Goal: Complete application form

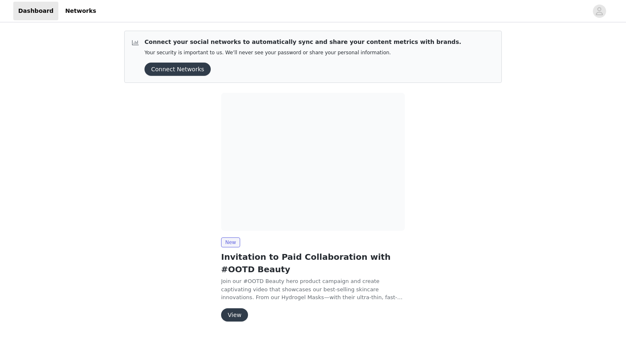
scroll to position [22, 0]
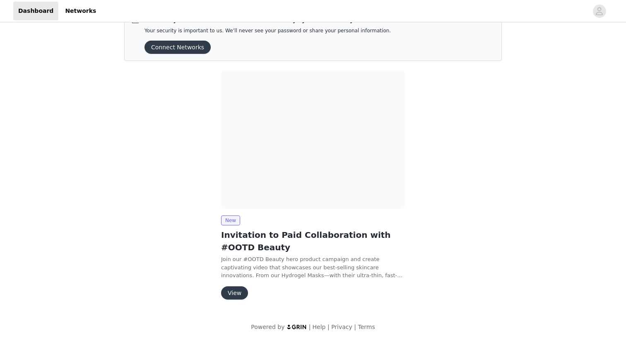
click at [230, 295] on button "View" at bounding box center [234, 292] width 27 height 13
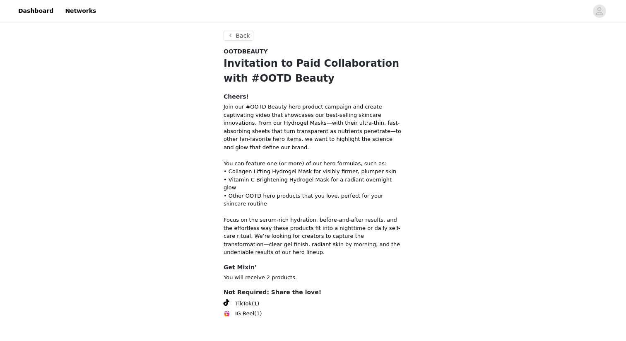
scroll to position [17, 0]
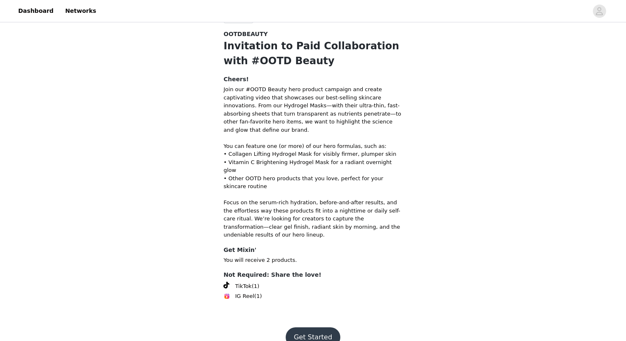
click at [293, 327] on button "Get Started" at bounding box center [313, 337] width 55 height 20
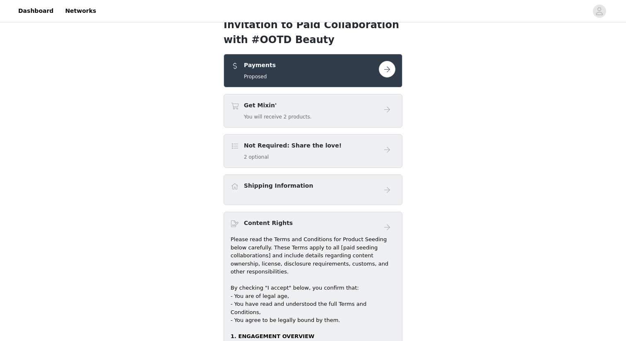
scroll to position [23, 0]
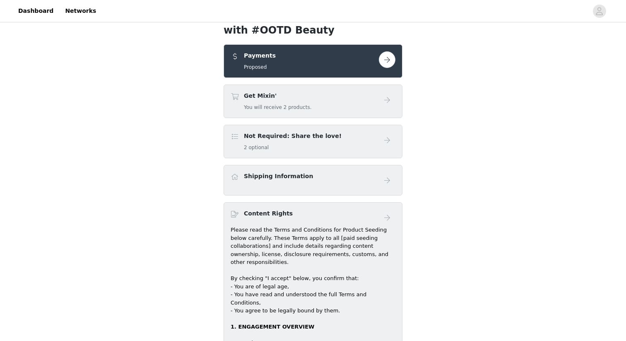
click at [387, 58] on button "button" at bounding box center [387, 59] width 17 height 17
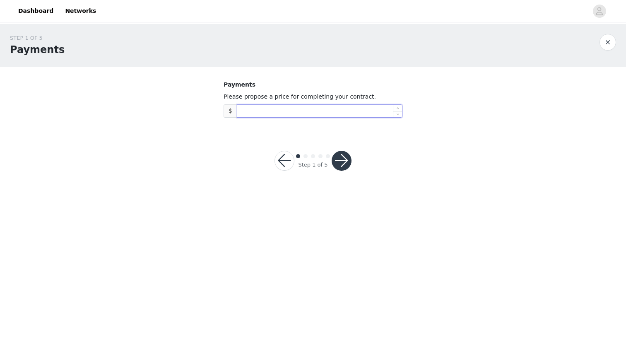
click at [278, 116] on input at bounding box center [319, 111] width 165 height 12
type input "2,500"
click at [283, 216] on body "Dashboard Networks STEP 1 OF 5 Payments Payments Please propose a price for com…" at bounding box center [313, 170] width 626 height 341
click at [342, 164] on button "button" at bounding box center [342, 161] width 20 height 20
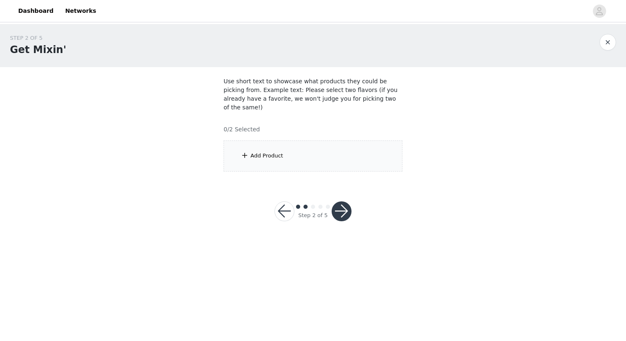
click at [270, 151] on div "Add Product" at bounding box center [266, 155] width 33 height 8
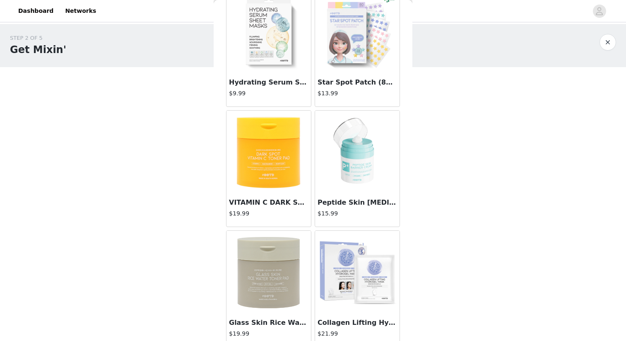
scroll to position [58, 0]
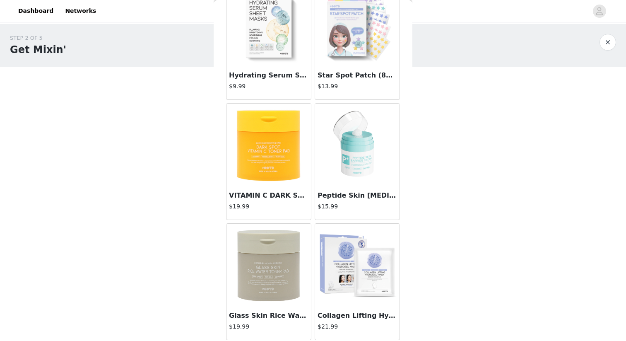
click at [279, 284] on img at bounding box center [268, 265] width 83 height 83
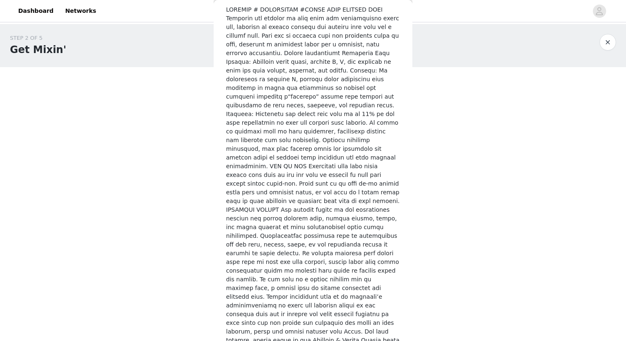
scroll to position [284, 0]
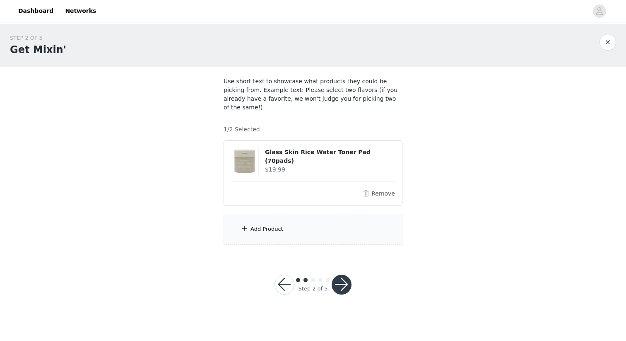
click at [283, 274] on button "button" at bounding box center [284, 284] width 20 height 20
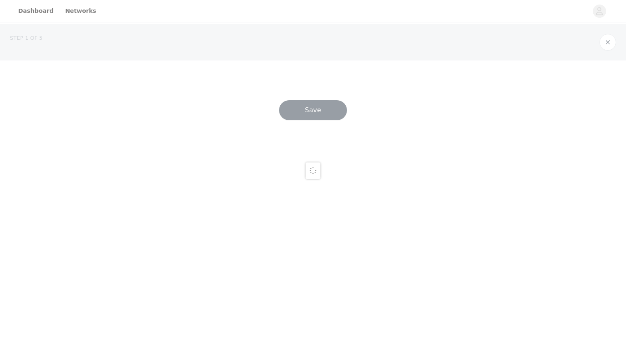
click at [286, 277] on div at bounding box center [313, 170] width 626 height 341
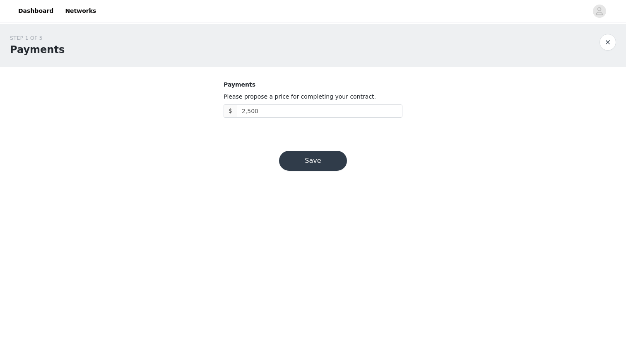
click at [610, 42] on button "button" at bounding box center [607, 42] width 17 height 17
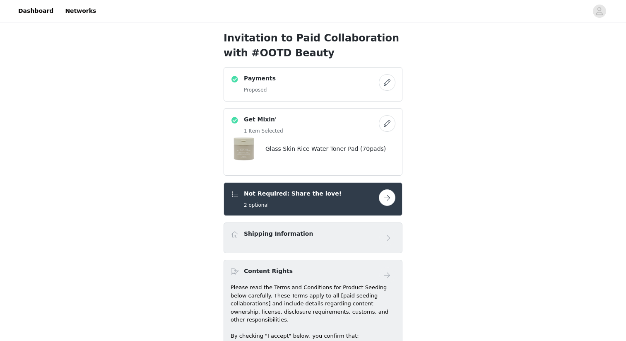
click at [390, 118] on button "button" at bounding box center [387, 123] width 17 height 17
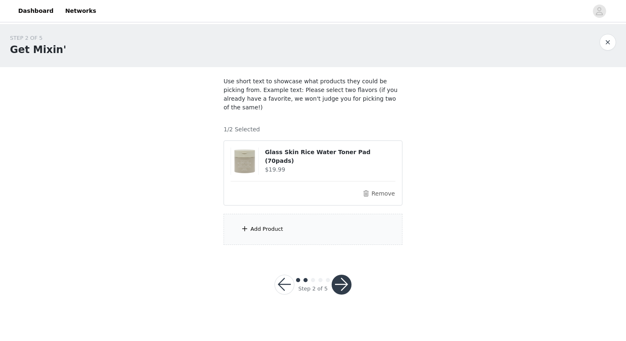
click at [282, 278] on button "button" at bounding box center [284, 284] width 20 height 20
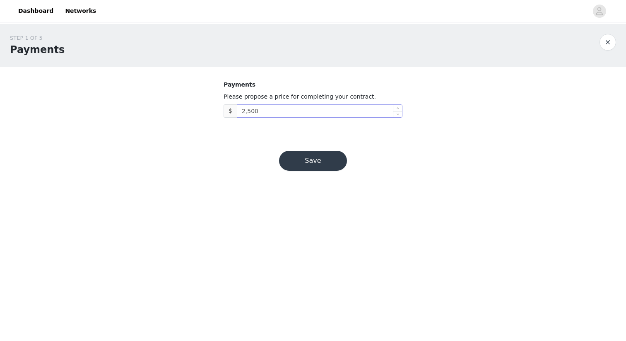
click at [250, 111] on input "2,500" at bounding box center [319, 111] width 165 height 12
type input "2,300"
click at [312, 163] on button "Save" at bounding box center [313, 161] width 68 height 20
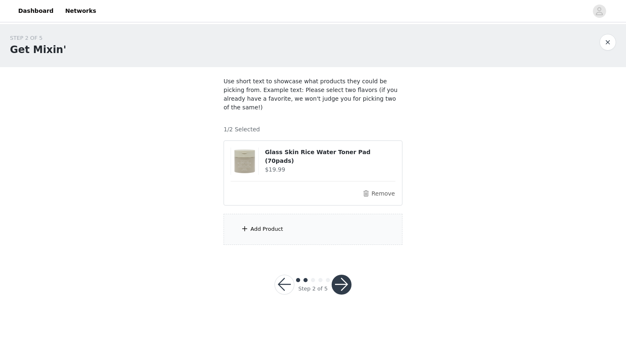
click at [305, 231] on div "Add Product" at bounding box center [313, 229] width 179 height 31
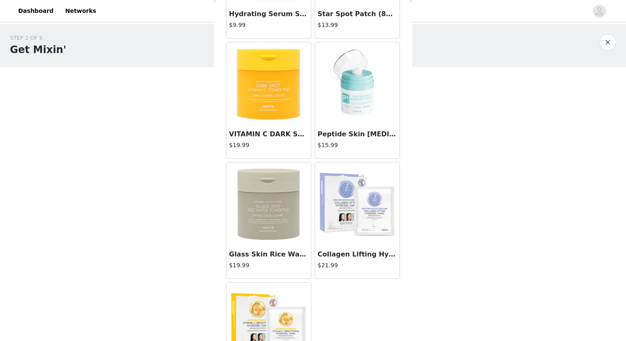
scroll to position [115, 0]
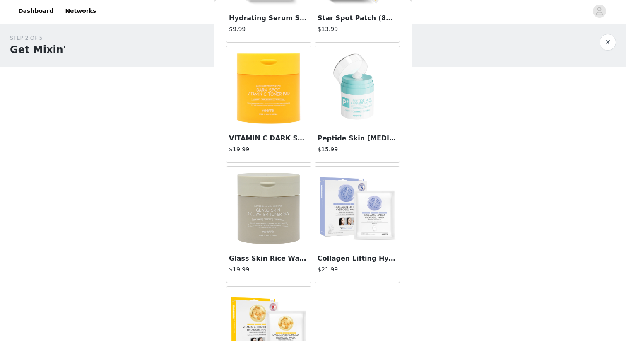
click at [362, 132] on div "Peptide Skin [MEDICAL_DATA] 50ml $15.99" at bounding box center [357, 145] width 84 height 33
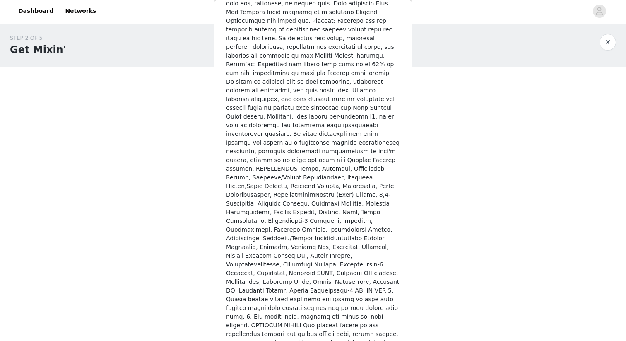
scroll to position [437, 0]
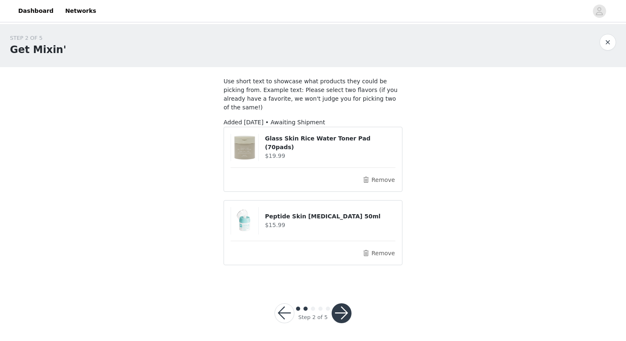
click at [346, 307] on button "button" at bounding box center [342, 313] width 20 height 20
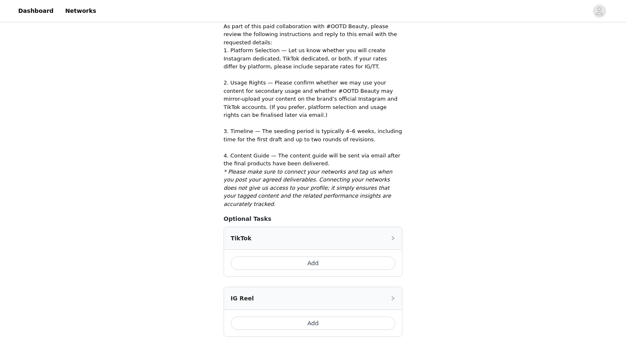
scroll to position [229, 0]
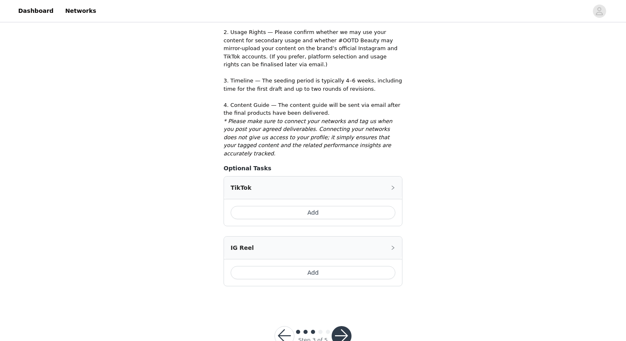
click at [351, 266] on button "Add" at bounding box center [313, 272] width 165 height 13
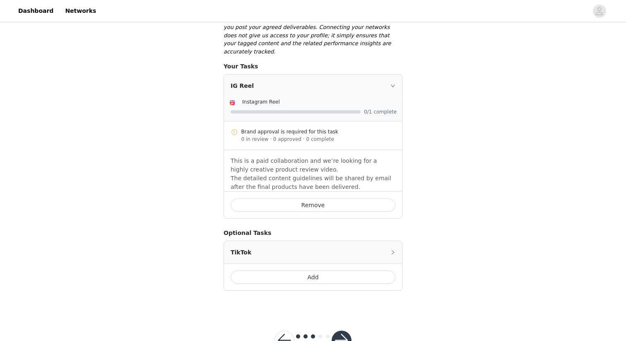
scroll to position [344, 0]
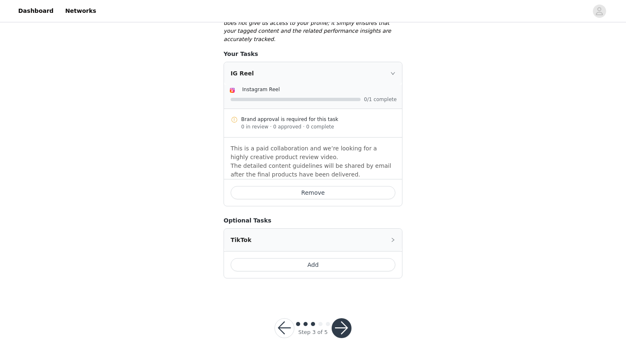
click at [355, 258] on button "Add" at bounding box center [313, 264] width 165 height 13
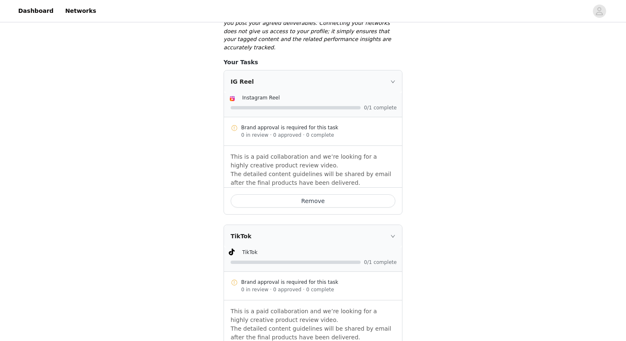
scroll to position [426, 0]
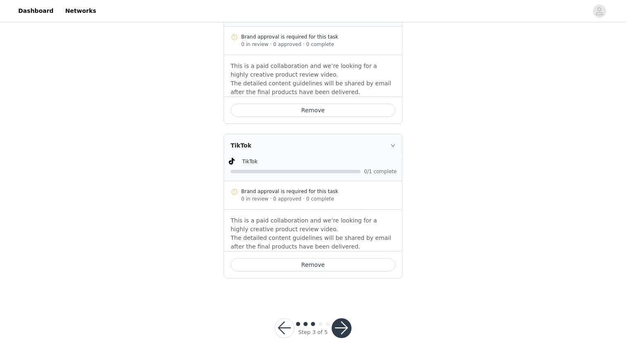
click at [345, 318] on button "button" at bounding box center [342, 328] width 20 height 20
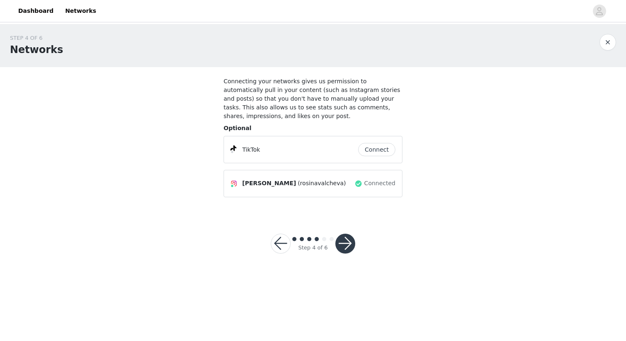
click at [346, 247] on button "button" at bounding box center [345, 243] width 20 height 20
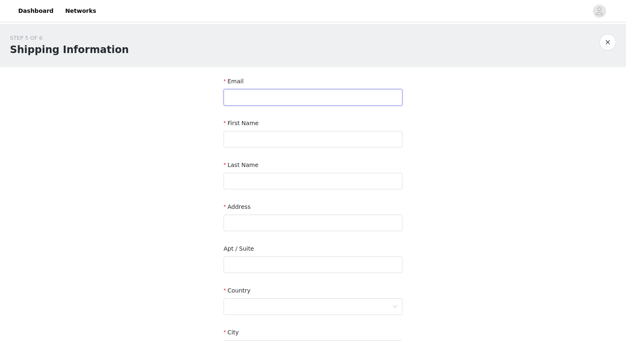
click at [328, 95] on input "text" at bounding box center [313, 97] width 179 height 17
type input "[EMAIL_ADDRESS][DOMAIN_NAME]"
type input "[PERSON_NAME]"
type input "valcheva"
type input "2876 Mara Dr"
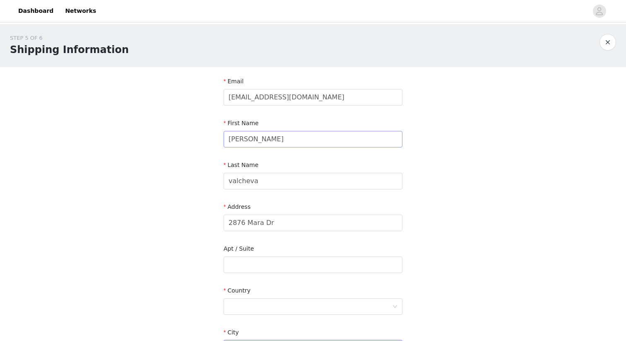
type input "Coquitlam"
type input "V3C 5L3"
type input "6045058822"
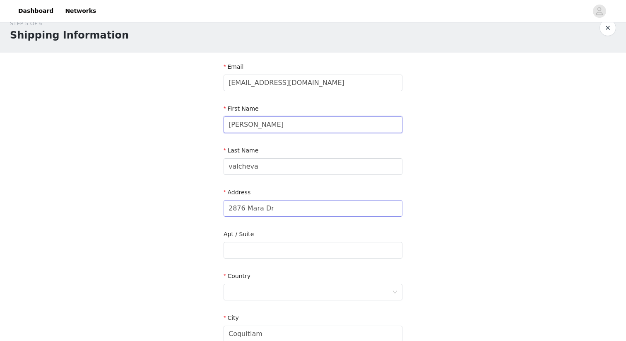
scroll to position [24, 0]
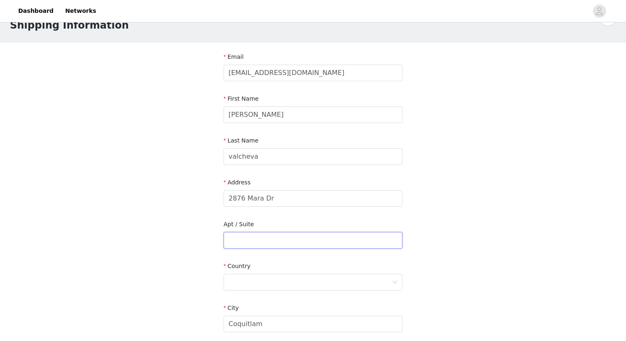
click at [272, 235] on input "text" at bounding box center [313, 240] width 179 height 17
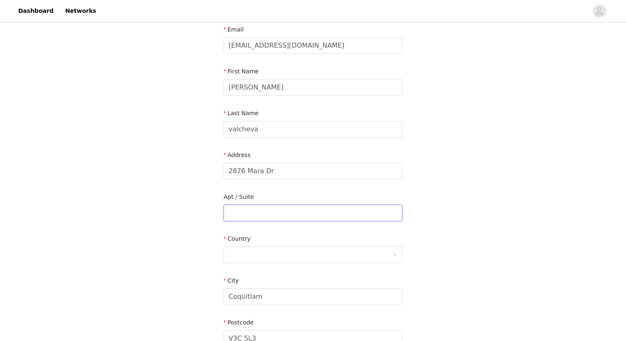
scroll to position [85, 0]
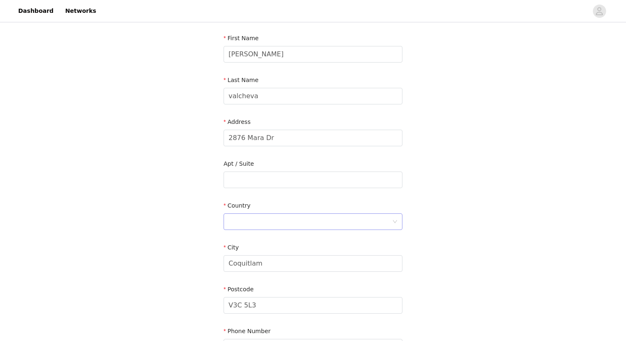
click at [273, 221] on div at bounding box center [309, 222] width 163 height 16
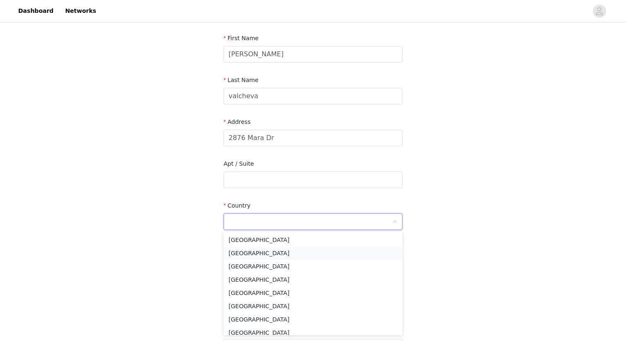
click at [268, 250] on li "[GEOGRAPHIC_DATA]" at bounding box center [313, 252] width 179 height 13
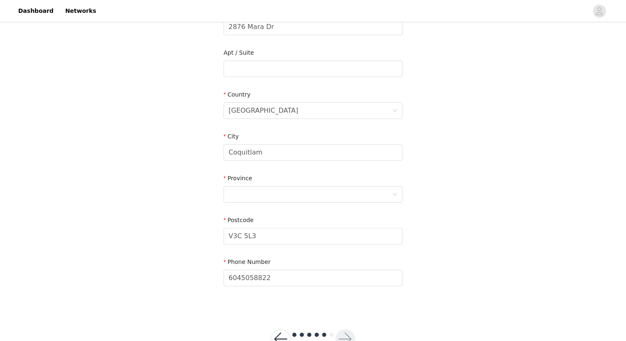
scroll to position [197, 0]
click at [262, 196] on div at bounding box center [309, 193] width 163 height 16
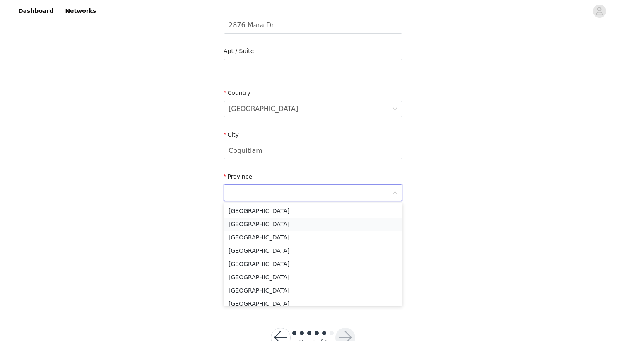
click at [262, 222] on li "[GEOGRAPHIC_DATA]" at bounding box center [313, 223] width 179 height 13
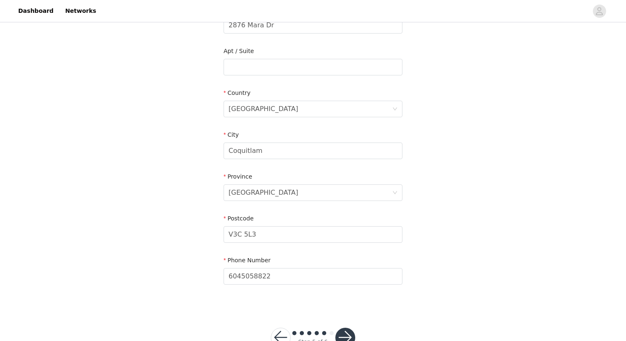
scroll to position [224, 0]
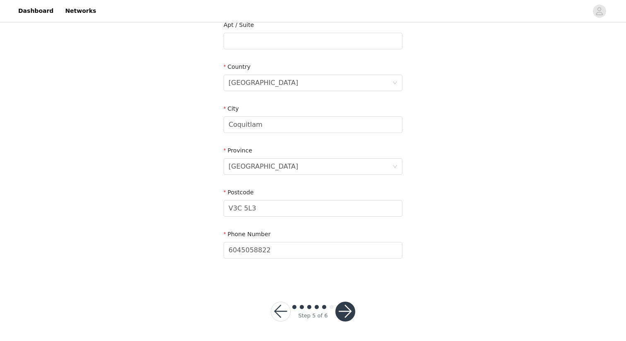
click at [341, 313] on button "button" at bounding box center [345, 311] width 20 height 20
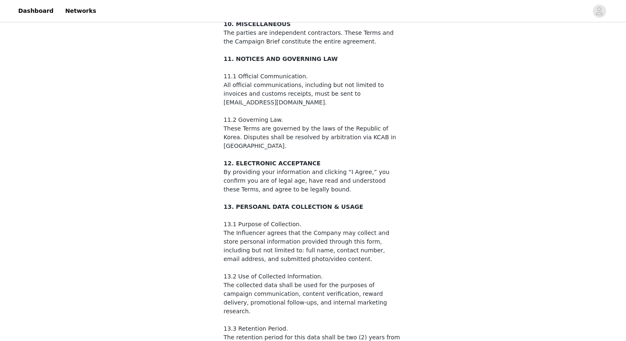
scroll to position [1311, 0]
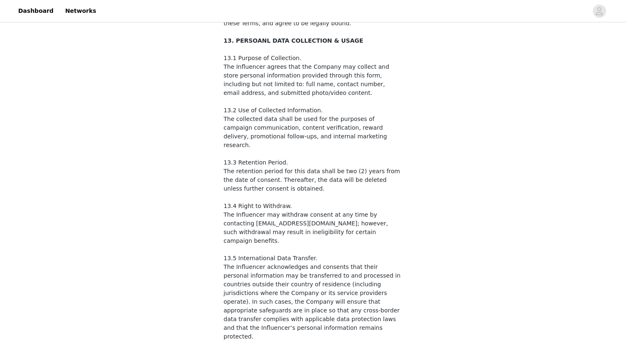
checkbox input "true"
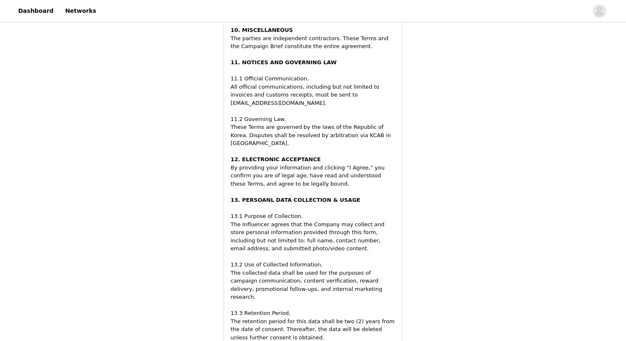
scroll to position [1549, 0]
